Goal: Transaction & Acquisition: Purchase product/service

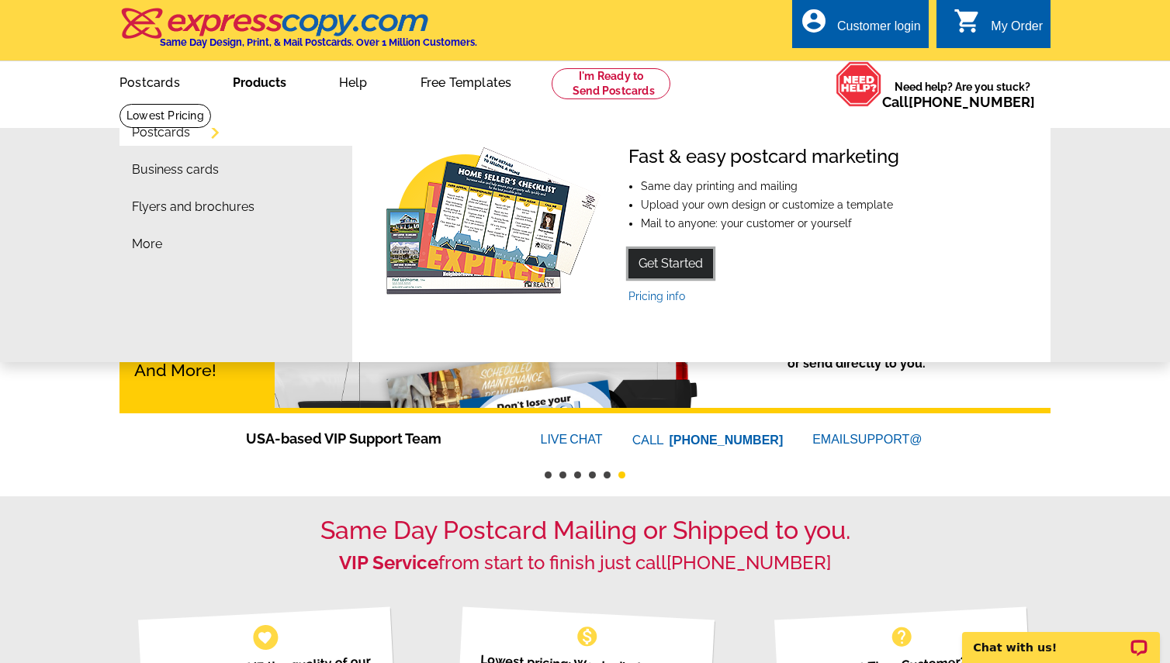
click at [655, 271] on link "Get Started" at bounding box center [670, 263] width 85 height 29
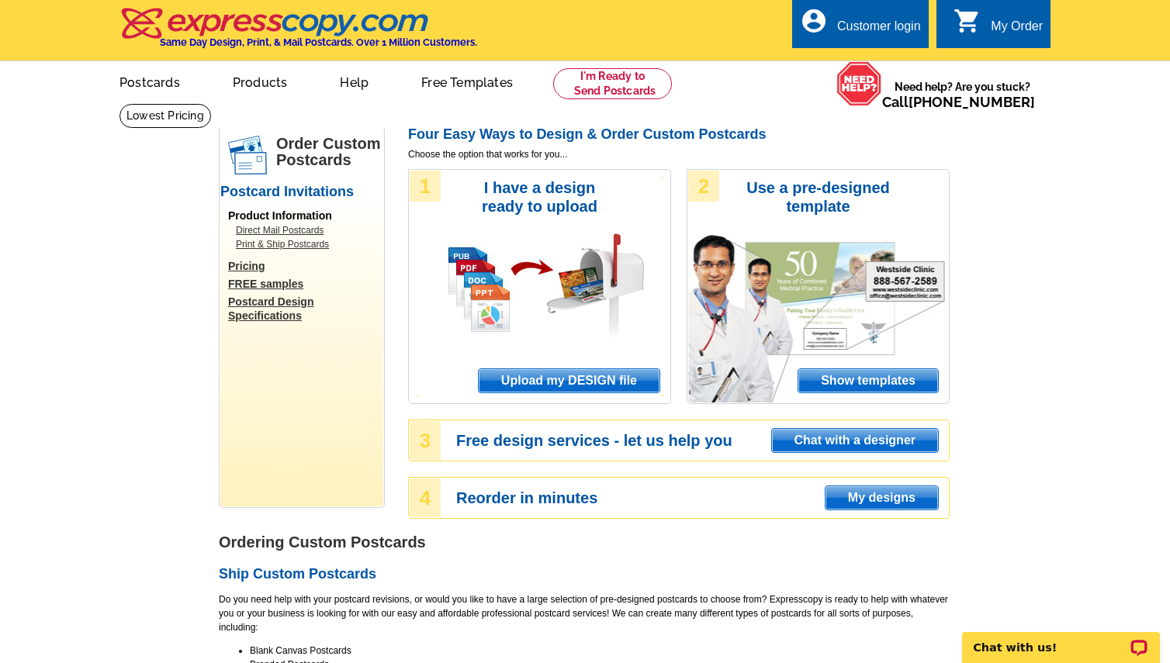
click at [289, 244] on link "Print & Ship Postcards" at bounding box center [306, 244] width 140 height 14
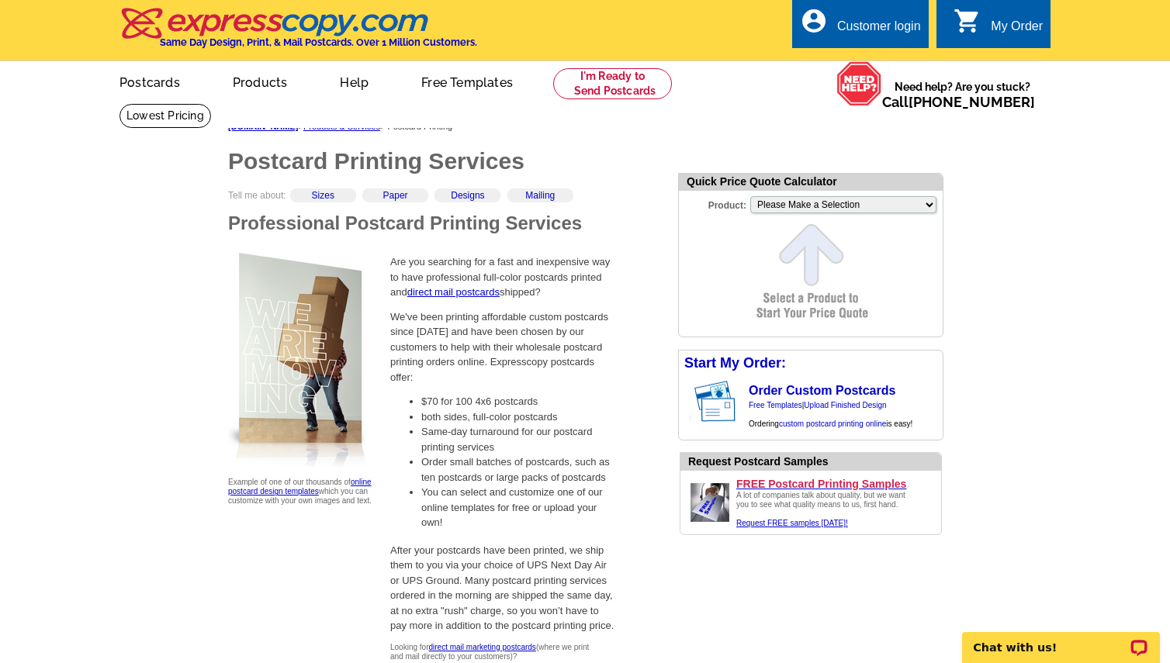
scroll to position [11, 0]
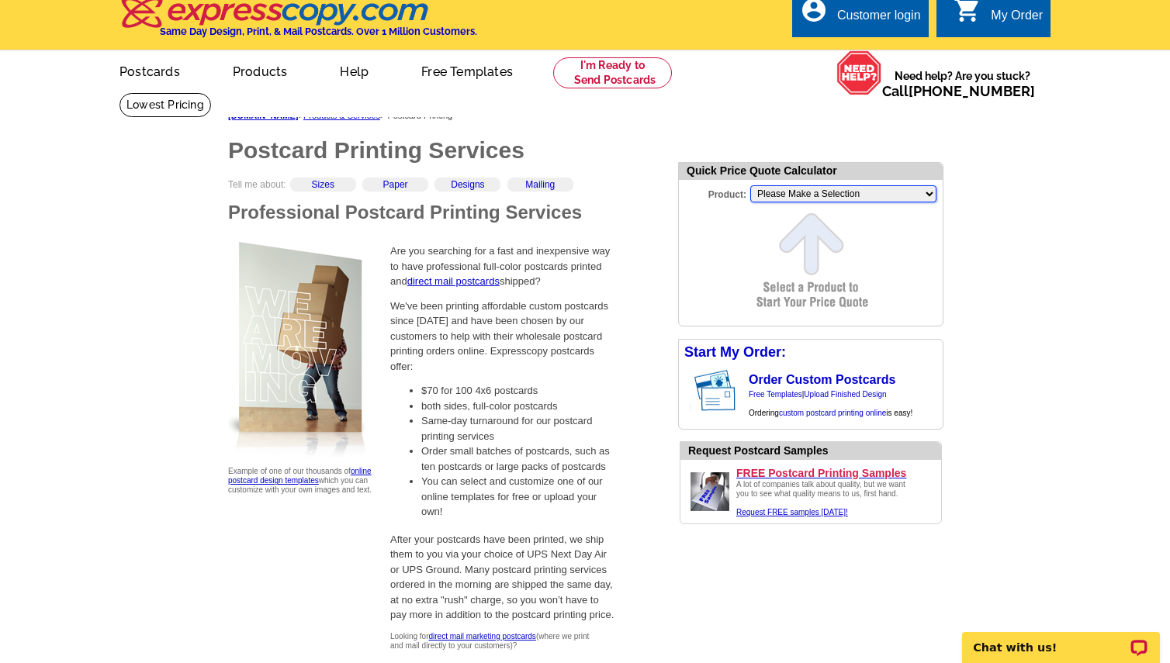
click at [835, 194] on select "Please Make a Selection Jumbo Postcard (5.5" x 8.5") Regular Postcard (4.25" x …" at bounding box center [843, 193] width 186 height 17
select select "11"
click at [750, 185] on select "Please Make a Selection Jumbo Postcard (5.5" x 8.5") Regular Postcard (4.25" x …" at bounding box center [843, 193] width 186 height 17
